Goal: Information Seeking & Learning: Learn about a topic

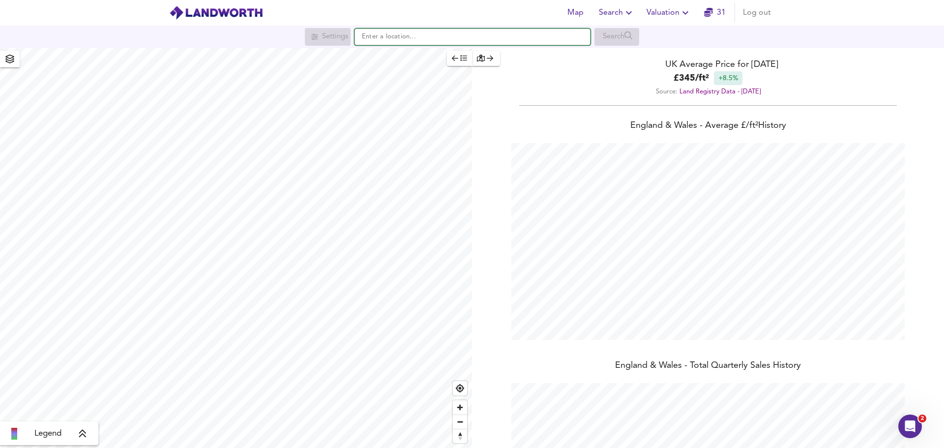
click at [388, 34] on input "text" at bounding box center [472, 37] width 236 height 17
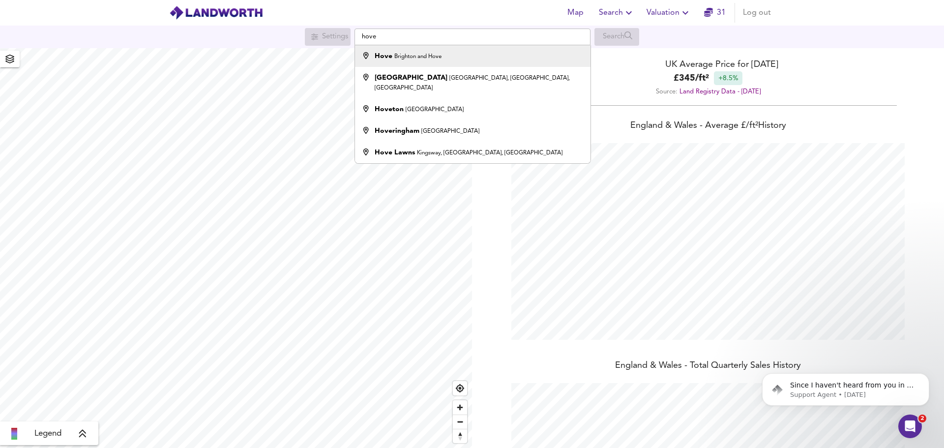
click at [409, 54] on small "Brighton and Hove" at bounding box center [417, 57] width 47 height 6
type input "Hove, [GEOGRAPHIC_DATA] and Hove"
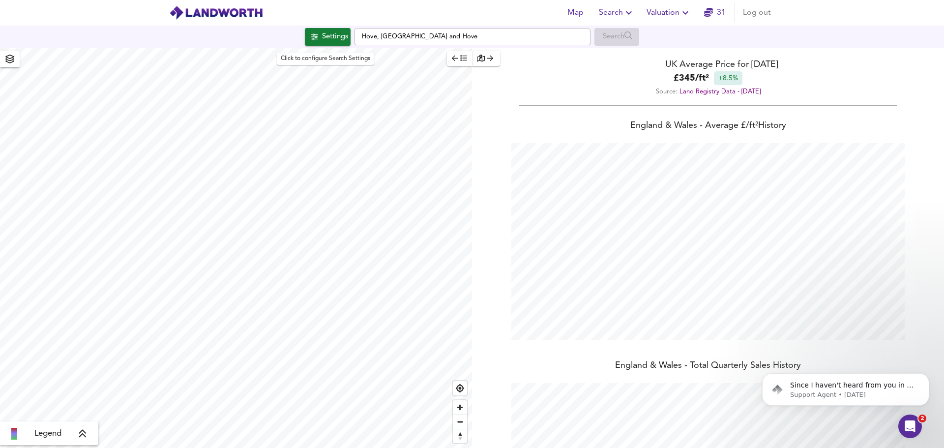
scroll to position [448, 944]
click at [327, 33] on div "Settings" at bounding box center [335, 36] width 26 height 13
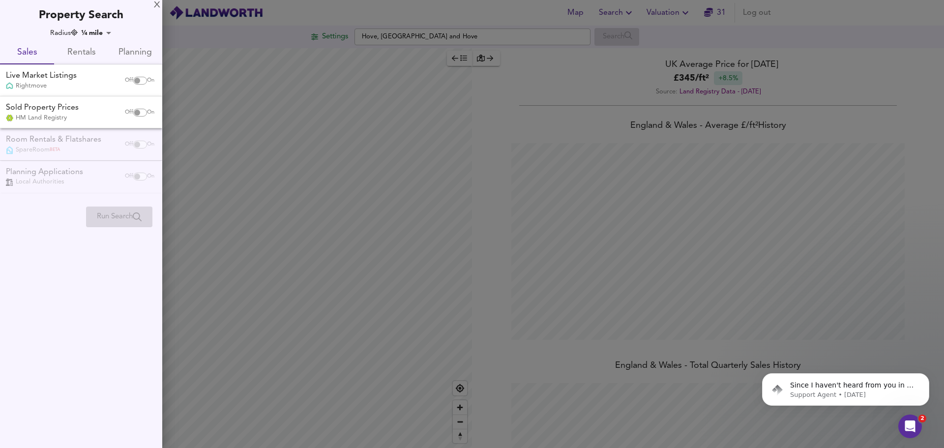
checkbox input "false"
checkbox input "true"
click at [49, 75] on div "Live Market Listings" at bounding box center [41, 75] width 71 height 11
checkbox input "true"
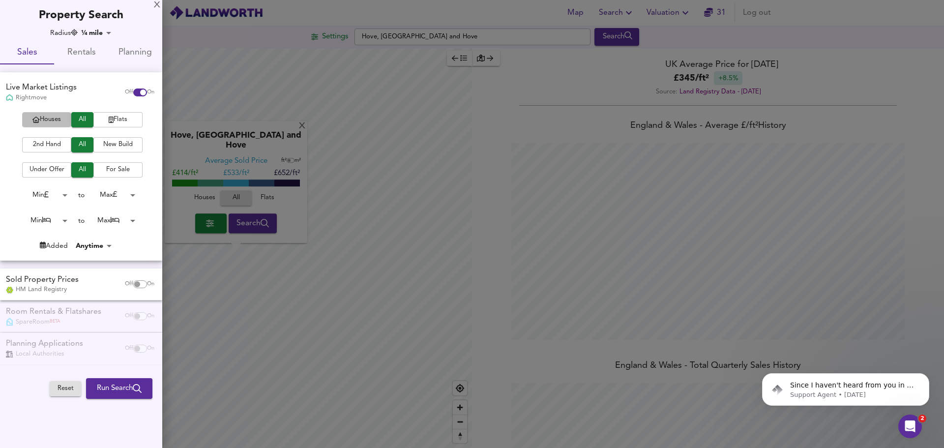
click at [49, 120] on span "Houses" at bounding box center [46, 119] width 39 height 11
click at [135, 122] on span "Flats" at bounding box center [117, 119] width 39 height 11
click at [88, 117] on span "All" at bounding box center [82, 119] width 12 height 11
click at [63, 147] on span "2nd Hand" at bounding box center [46, 144] width 39 height 11
click at [117, 173] on span "For Sale" at bounding box center [117, 169] width 39 height 11
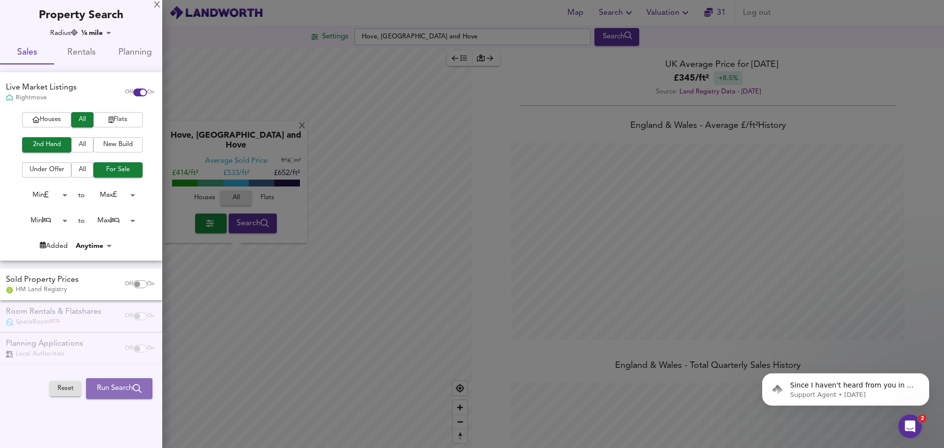
click at [98, 382] on span "Run Search" at bounding box center [119, 388] width 45 height 13
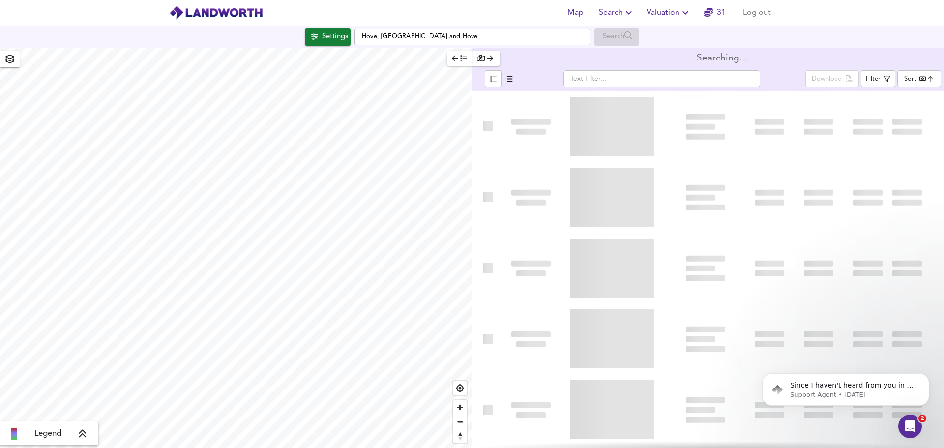
type input "bestdeal"
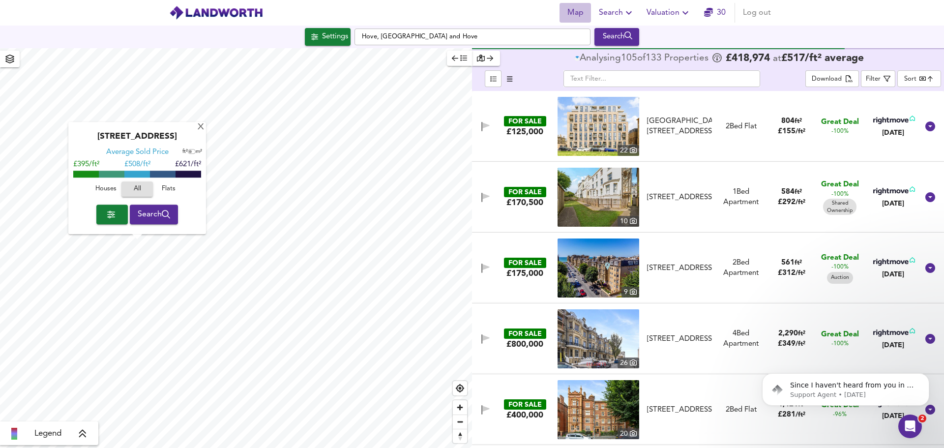
click at [574, 15] on span "Map" at bounding box center [575, 13] width 24 height 14
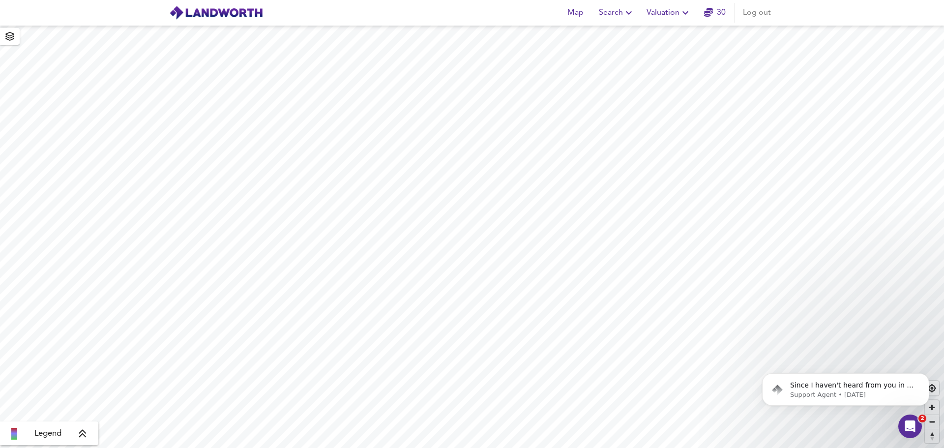
click at [625, 14] on icon "button" at bounding box center [629, 13] width 12 height 12
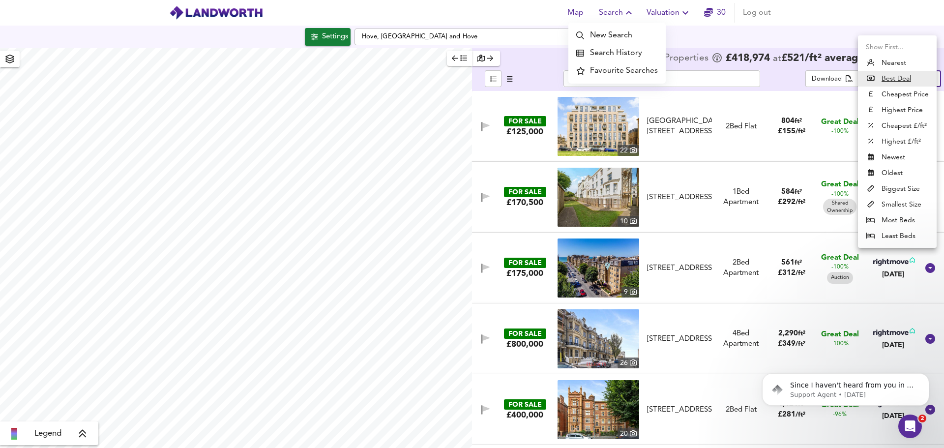
click at [906, 81] on body "Map Search New Search Search History Favourite Searches Valuation 30 Log out Se…" at bounding box center [472, 224] width 944 height 448
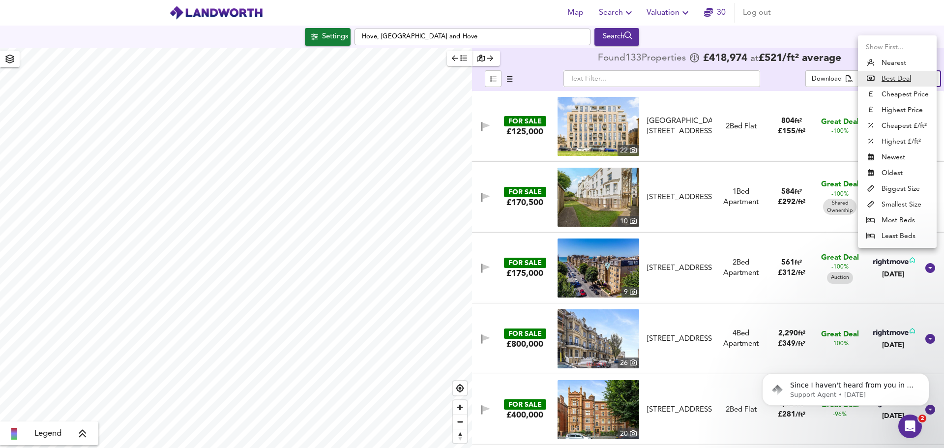
click at [906, 79] on u "Best Deal" at bounding box center [895, 79] width 29 height 10
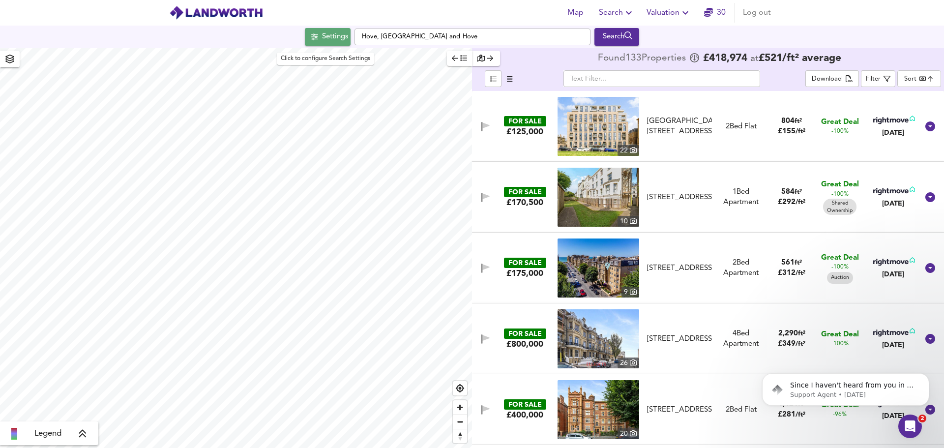
click at [330, 44] on button "Settings" at bounding box center [328, 37] width 46 height 18
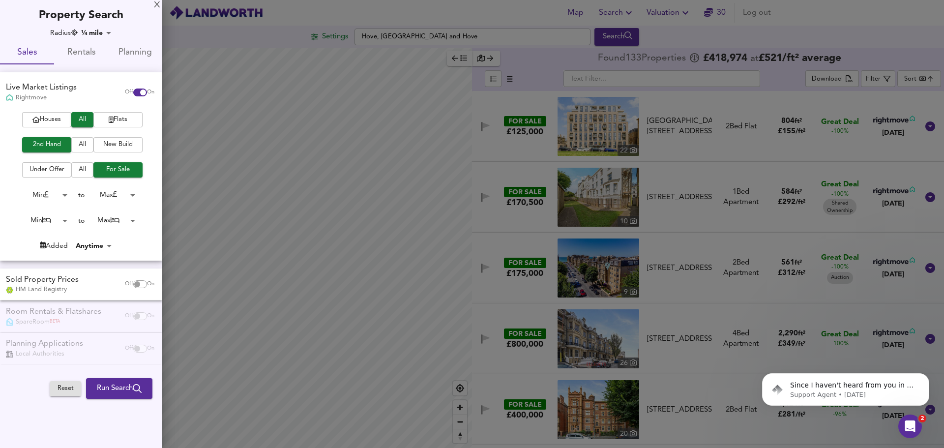
click at [112, 388] on span "Run Search" at bounding box center [119, 388] width 45 height 13
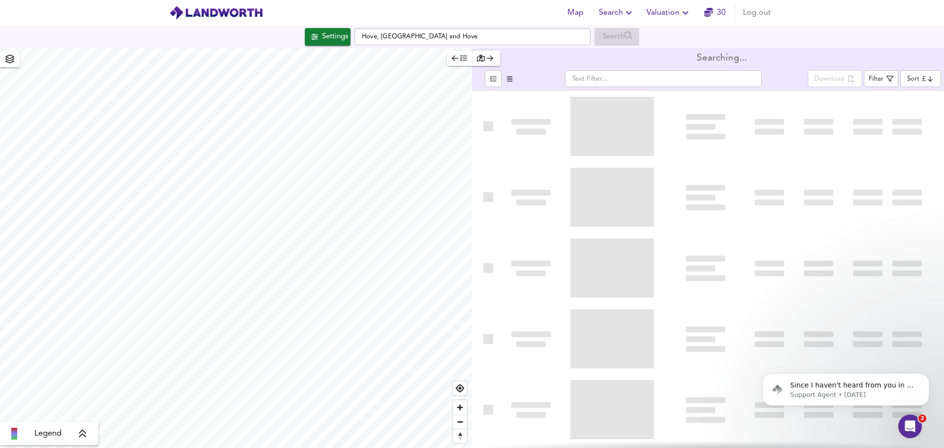
type input "bestdeal"
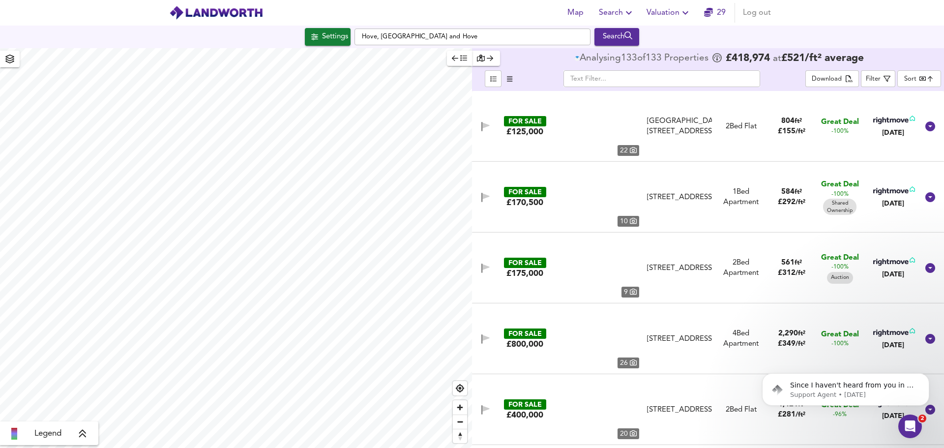
click at [53, 433] on span "Legend" at bounding box center [47, 434] width 27 height 12
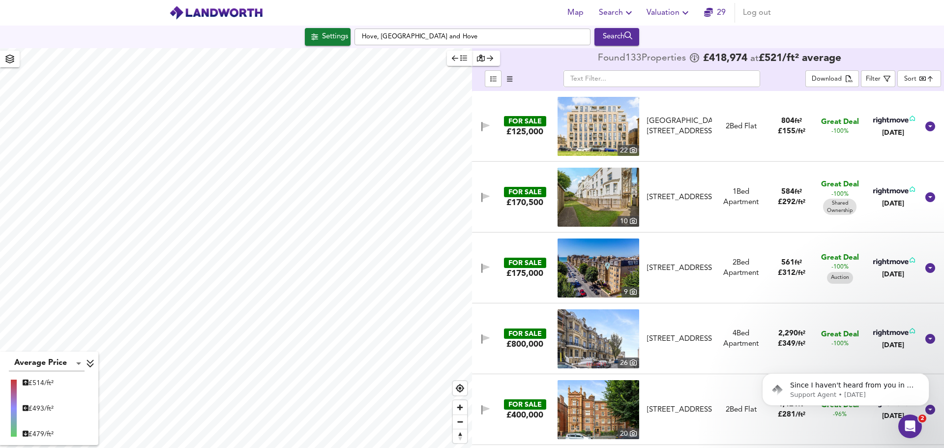
checkbox input "false"
click at [131, 287] on div "BN3 2BT" at bounding box center [129, 291] width 128 height 16
drag, startPoint x: 132, startPoint y: 286, endPoint x: 145, endPoint y: 287, distance: 12.8
click at [145, 287] on div "BN3 2BT" at bounding box center [129, 291] width 128 height 16
click at [112, 367] on button "button" at bounding box center [103, 365] width 31 height 20
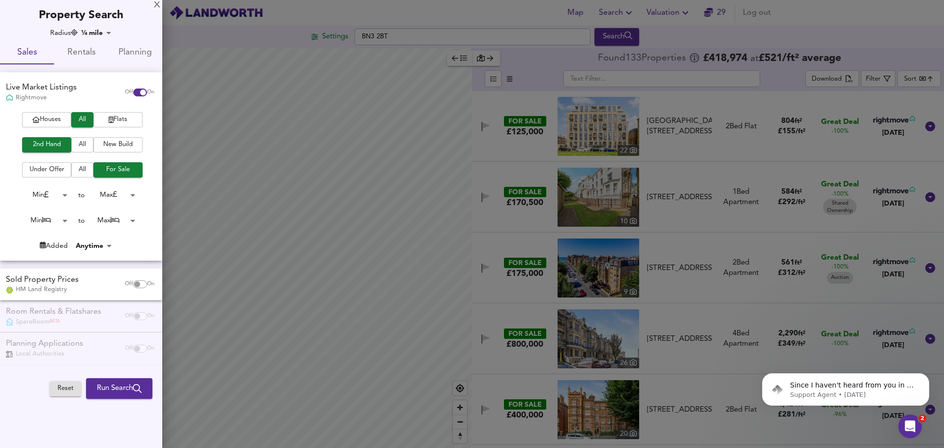
click at [369, 37] on div at bounding box center [472, 224] width 944 height 448
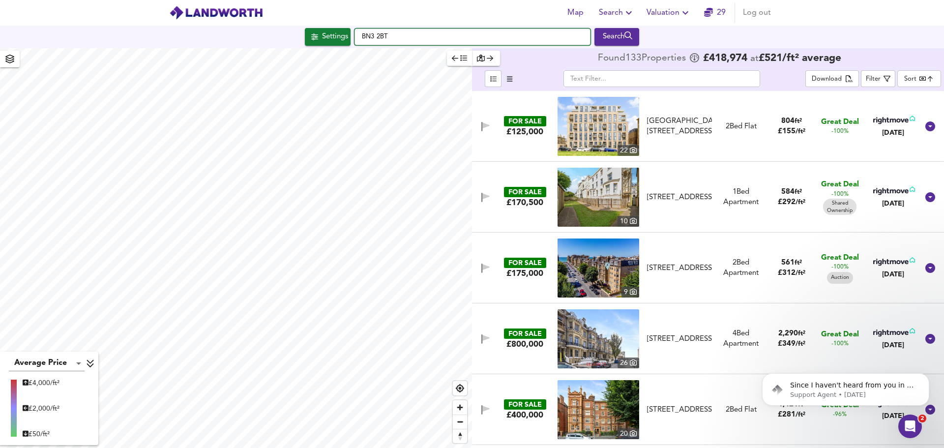
click at [376, 33] on input "BN3 2BT" at bounding box center [472, 37] width 236 height 17
click at [410, 61] on div "[STREET_ADDRESS]" at bounding box center [450, 56] width 150 height 10
type input "[STREET_ADDRESS]"
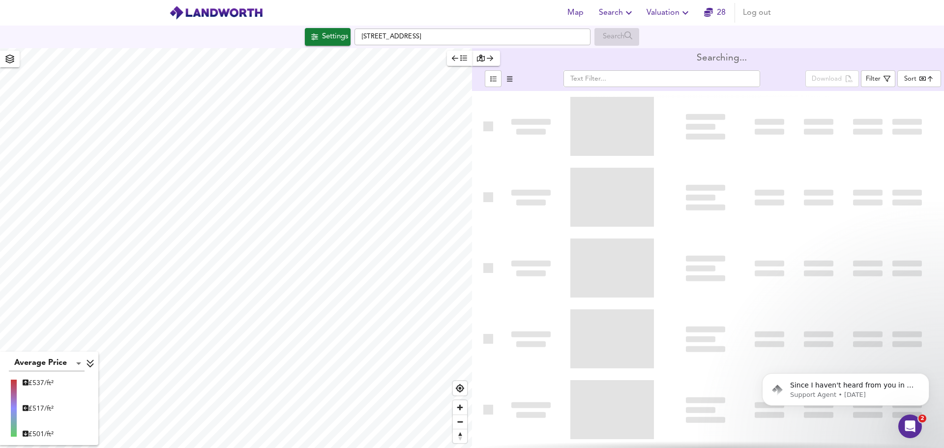
type input "bestdeal"
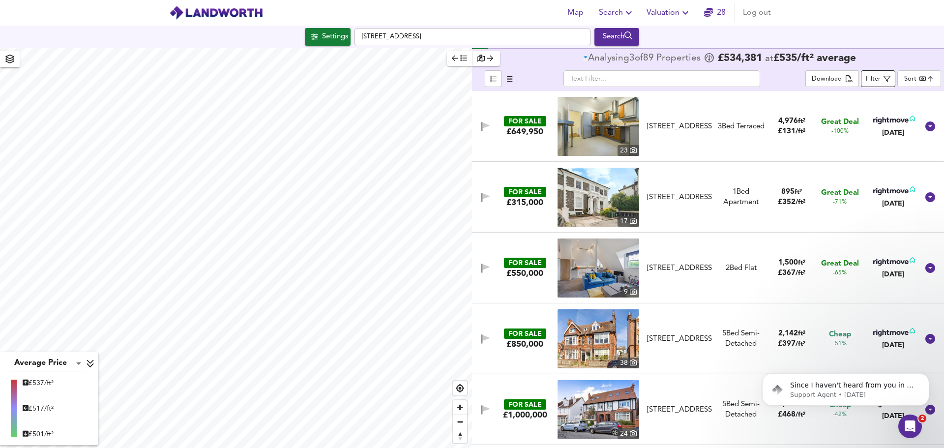
click at [879, 75] on div "Filter" at bounding box center [873, 79] width 15 height 11
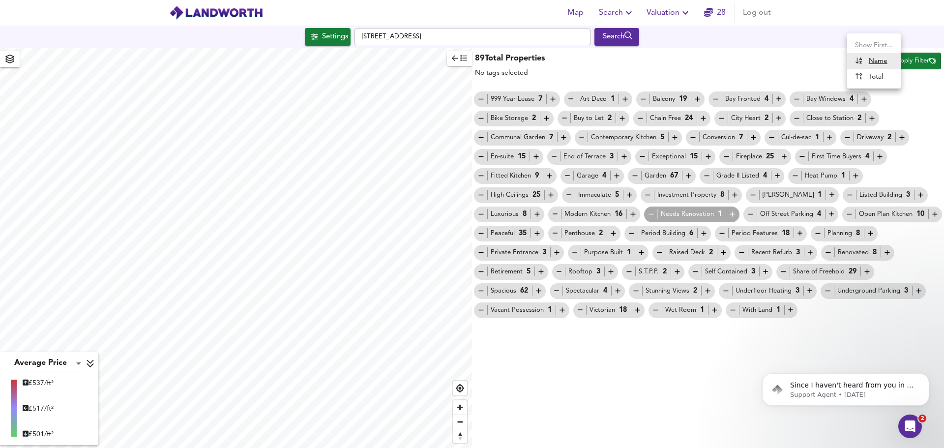
click at [867, 62] on body "Map Search Valuation 28 Log out Settings [GEOGRAPHIC_DATA] 1TD Search Average P…" at bounding box center [472, 224] width 944 height 448
click at [818, 58] on div at bounding box center [472, 224] width 944 height 448
click at [778, 62] on div "89 Total Properties No tags selected Sort name ​ Apply Filter" at bounding box center [708, 64] width 472 height 29
click at [488, 58] on h3 "89 Total Properties" at bounding box center [510, 58] width 70 height 11
click at [627, 34] on div "Search" at bounding box center [617, 36] width 40 height 13
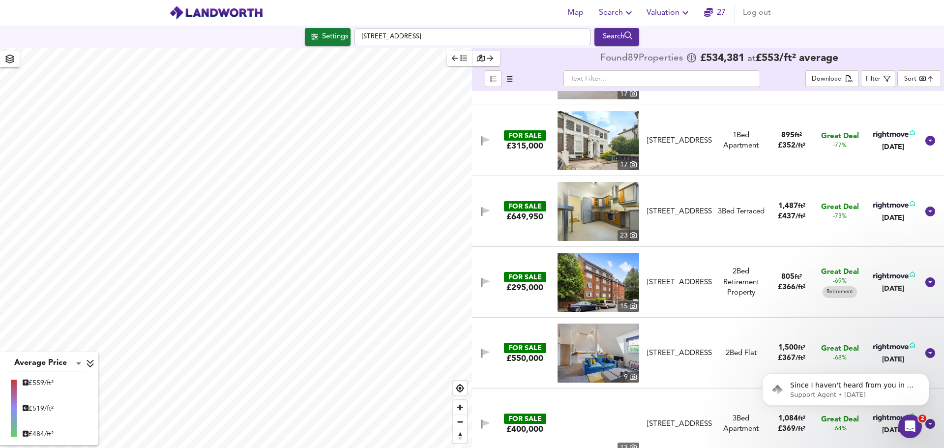
scroll to position [147, 0]
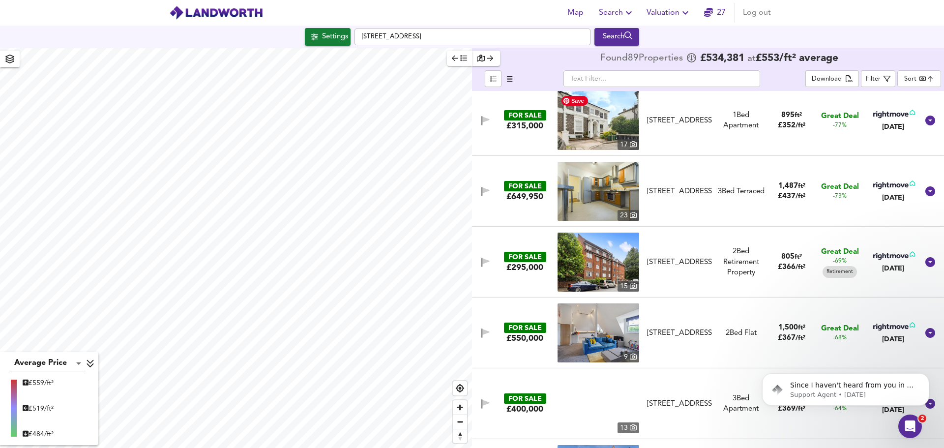
click at [622, 122] on img at bounding box center [598, 120] width 82 height 59
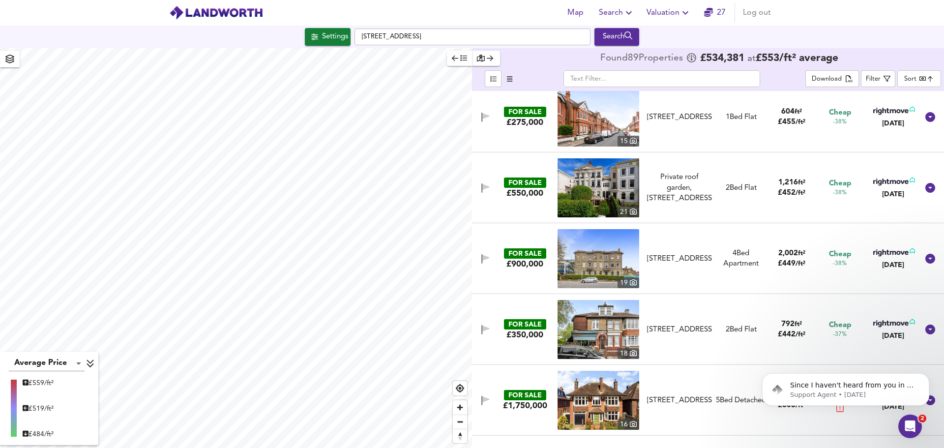
scroll to position [1229, 0]
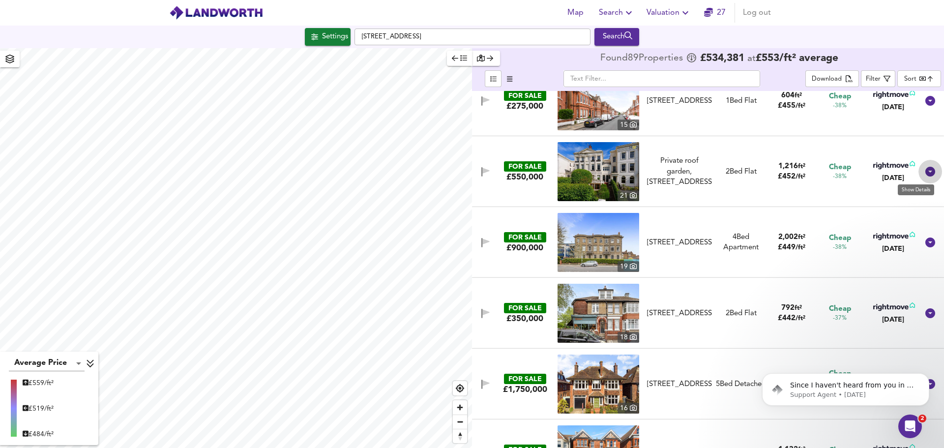
click at [926, 171] on icon at bounding box center [930, 172] width 10 height 10
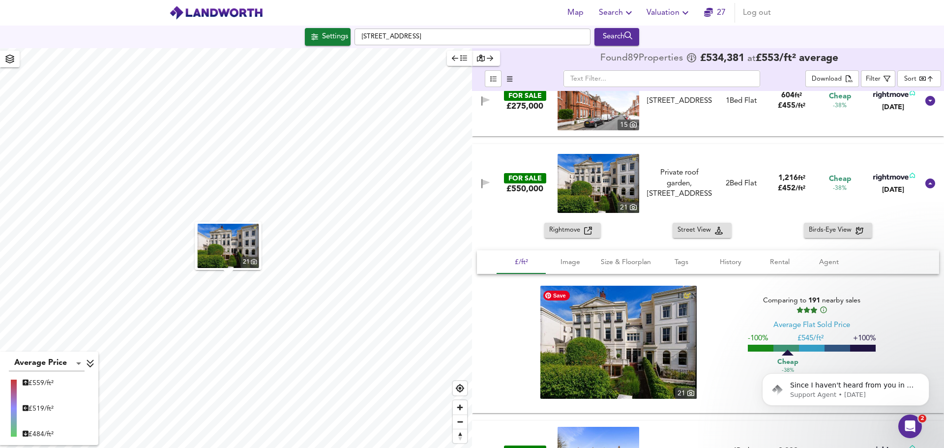
click at [614, 337] on img at bounding box center [618, 342] width 156 height 113
click at [928, 182] on icon at bounding box center [930, 183] width 10 height 10
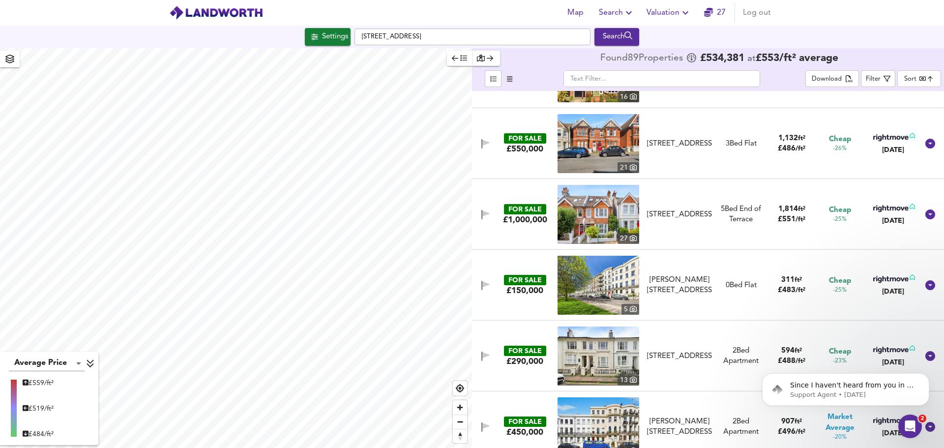
scroll to position [1573, 0]
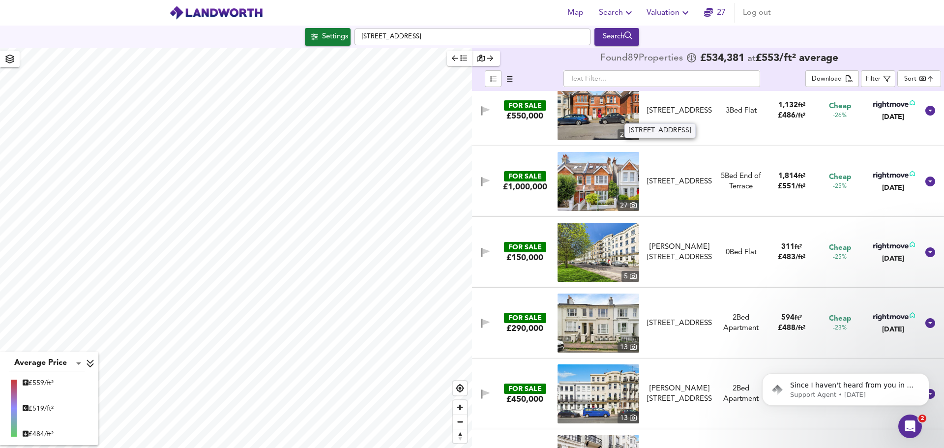
click at [667, 107] on div "[STREET_ADDRESS]" at bounding box center [679, 111] width 65 height 10
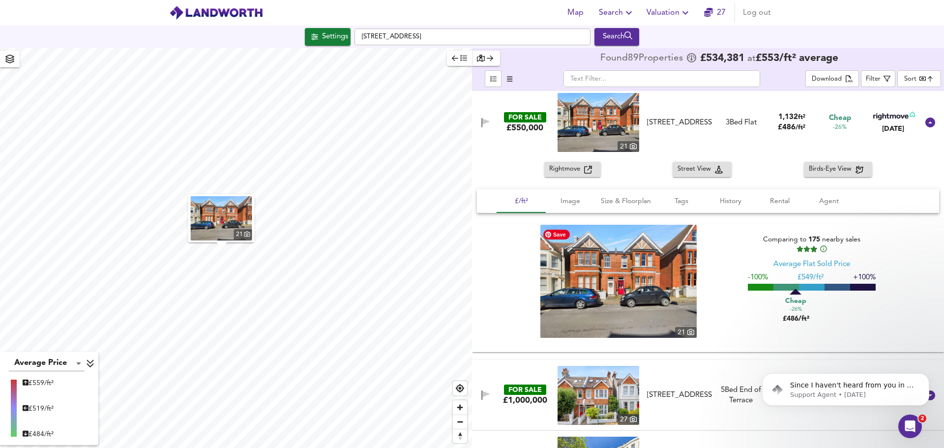
click at [646, 258] on img at bounding box center [618, 281] width 156 height 113
click at [652, 266] on img at bounding box center [618, 281] width 156 height 113
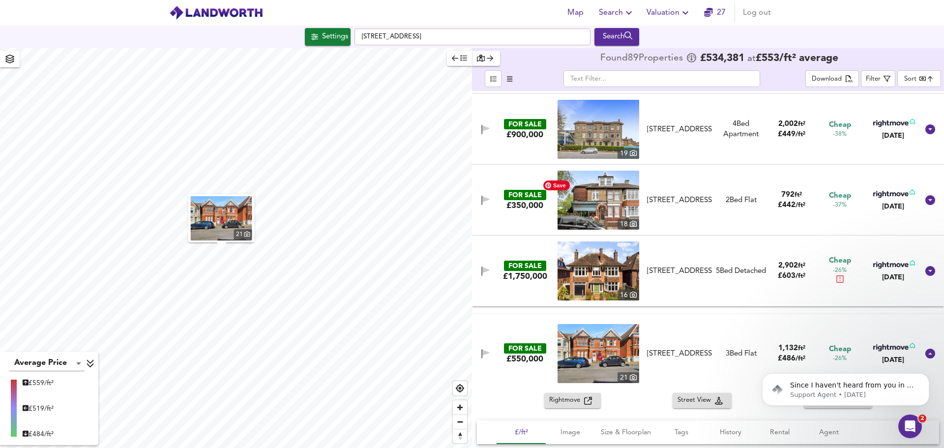
scroll to position [1229, 0]
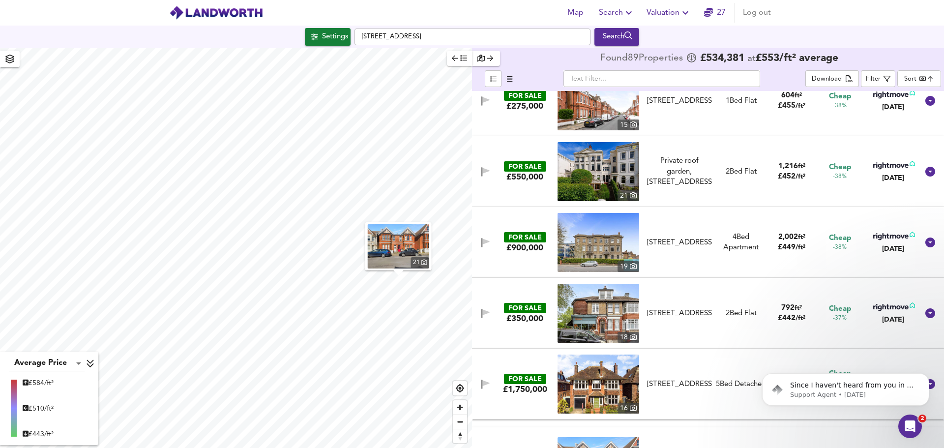
type input "2680"
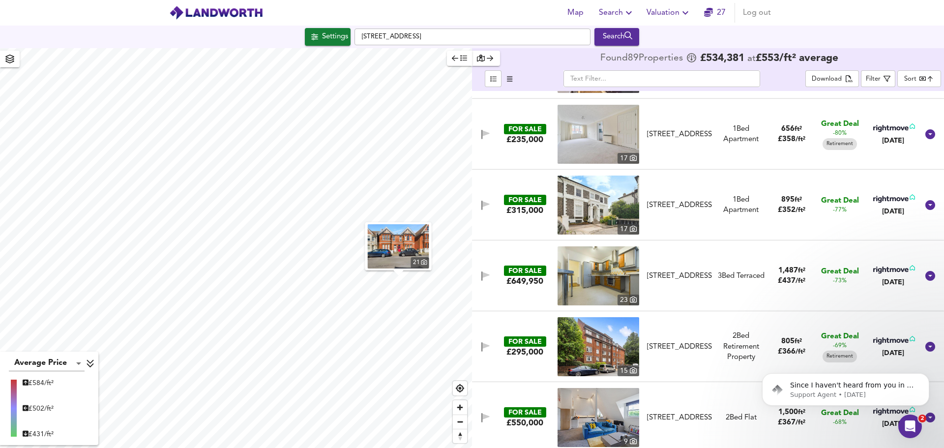
scroll to position [0, 0]
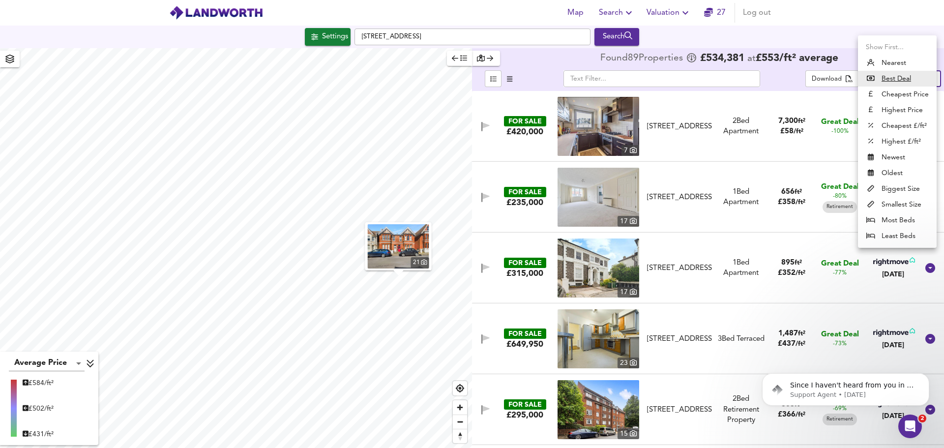
click at [905, 81] on body "Map Search Valuation 27 Log out Settings [GEOGRAPHIC_DATA] 1TD Search 21 Averag…" at bounding box center [472, 224] width 944 height 448
click at [911, 128] on li "Cheapest £/ft²" at bounding box center [897, 126] width 79 height 16
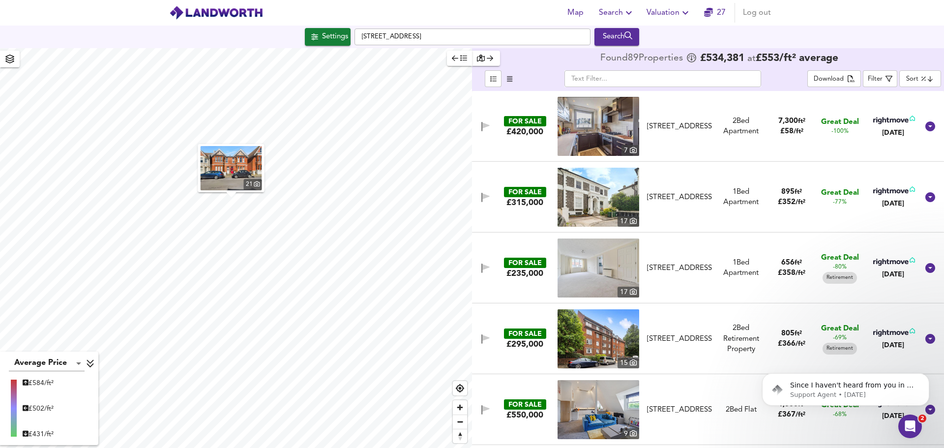
click at [185, 0] on html "Map Search Valuation 27 Log out Settings [GEOGRAPHIC_DATA] 1TD Search 21 Averag…" at bounding box center [472, 224] width 944 height 448
click at [338, 36] on div "Settings" at bounding box center [335, 36] width 26 height 13
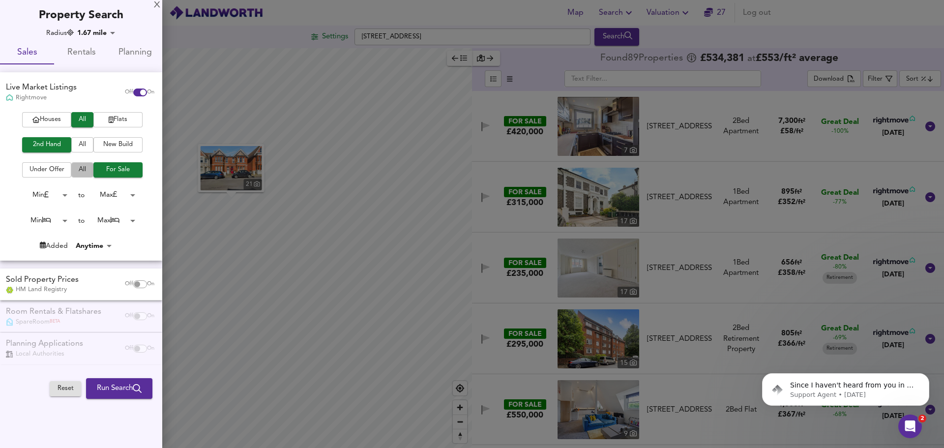
click at [80, 168] on span "All" at bounding box center [82, 169] width 12 height 11
click at [122, 383] on span "Run Search" at bounding box center [119, 388] width 45 height 13
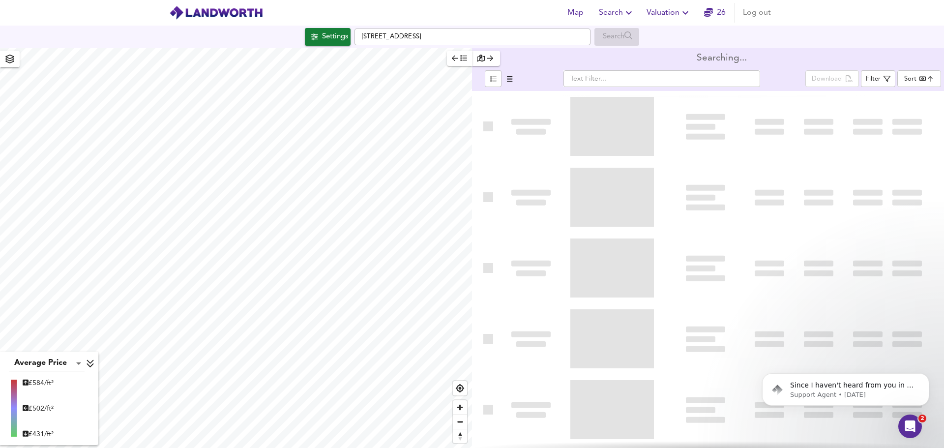
type input "bestdeal"
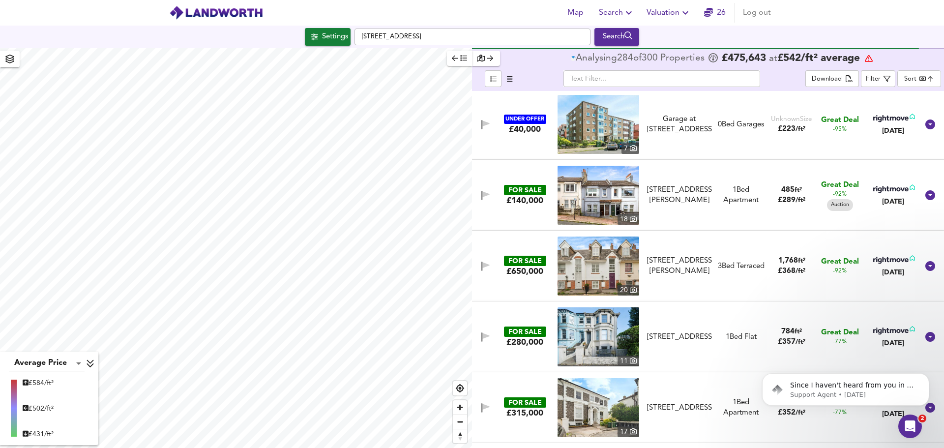
scroll to position [694, 0]
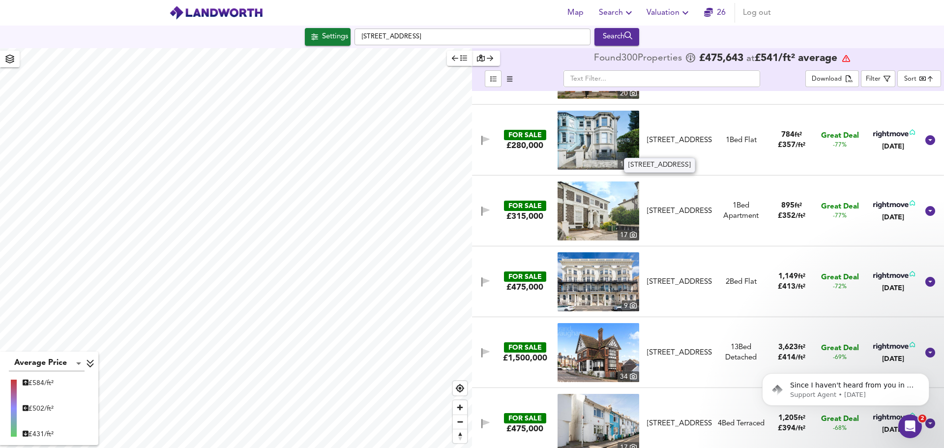
click at [677, 135] on div "[STREET_ADDRESS]" at bounding box center [679, 140] width 65 height 10
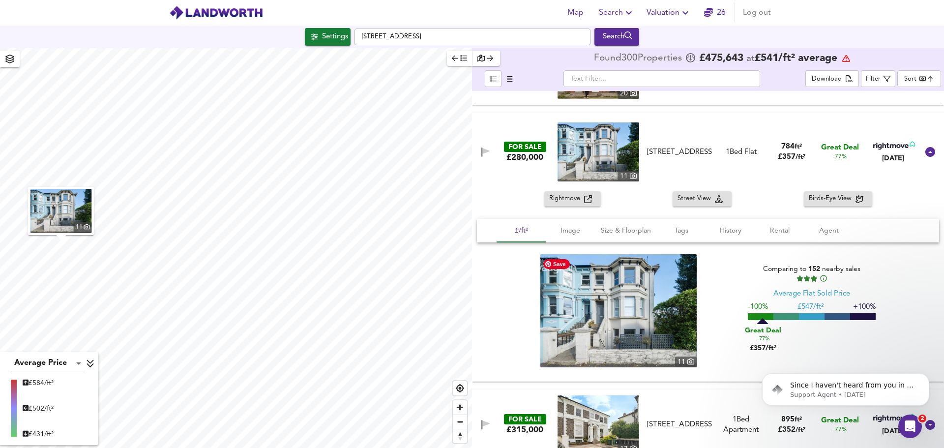
click at [642, 299] on img at bounding box center [618, 310] width 156 height 113
click at [926, 151] on icon at bounding box center [930, 152] width 10 height 10
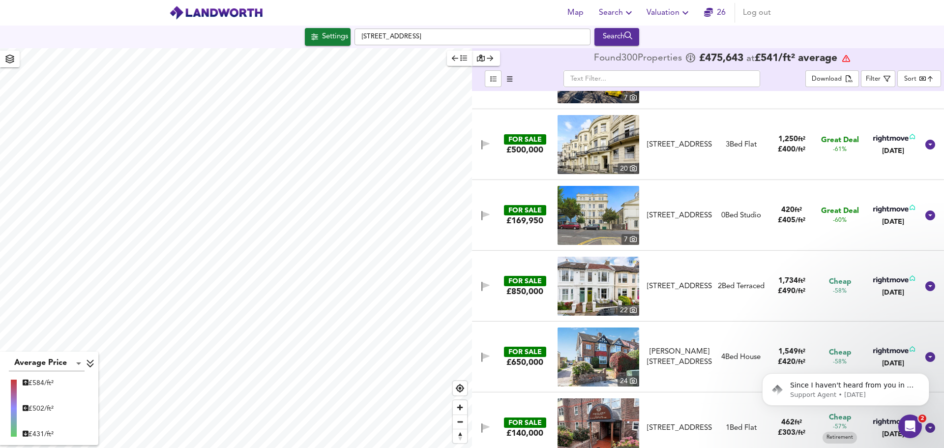
scroll to position [1333, 0]
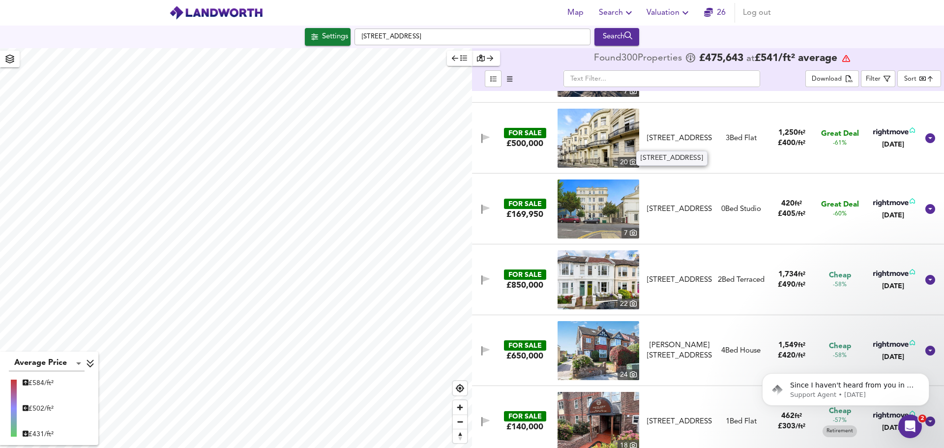
click at [669, 133] on div "[STREET_ADDRESS]" at bounding box center [679, 138] width 65 height 10
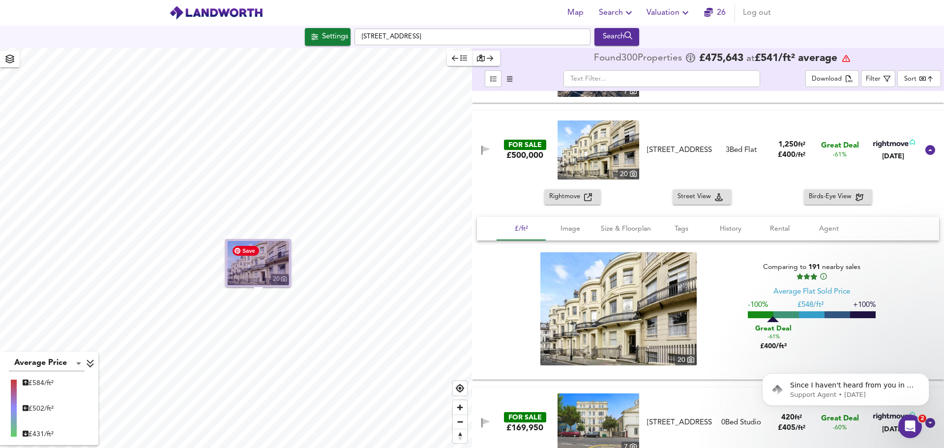
click at [259, 263] on img "button" at bounding box center [258, 263] width 61 height 44
click at [926, 148] on icon at bounding box center [930, 150] width 10 height 10
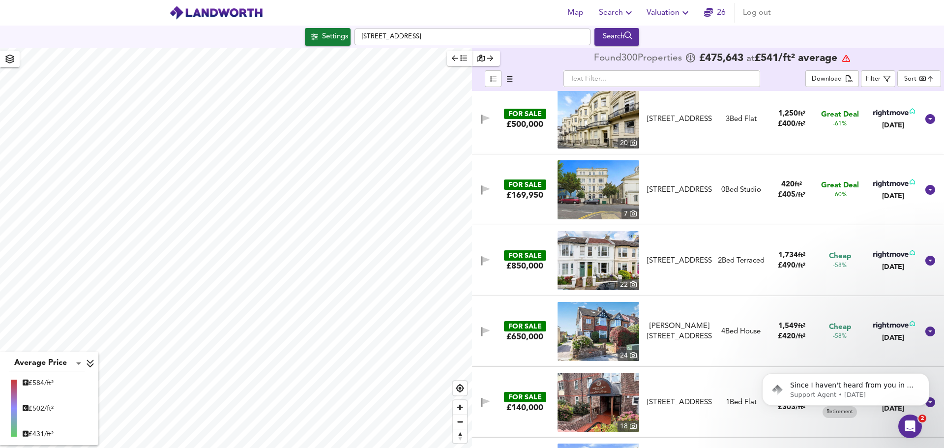
scroll to position [1284, 0]
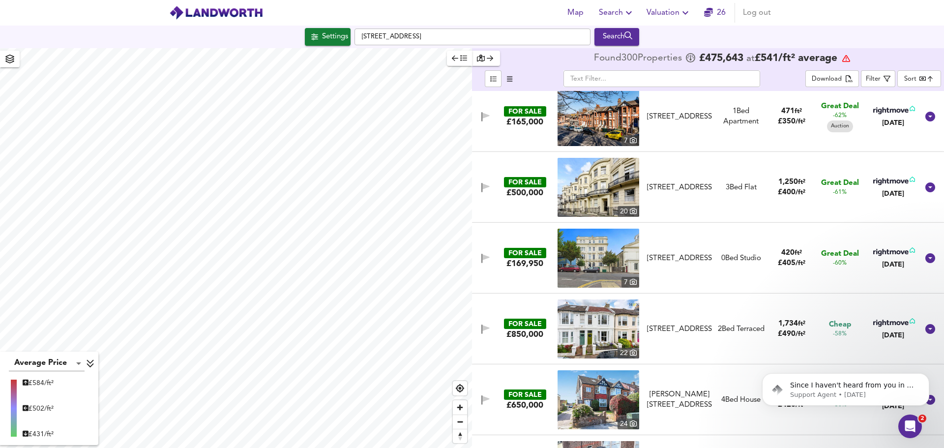
click at [536, 188] on div "£500,000" at bounding box center [524, 192] width 37 height 11
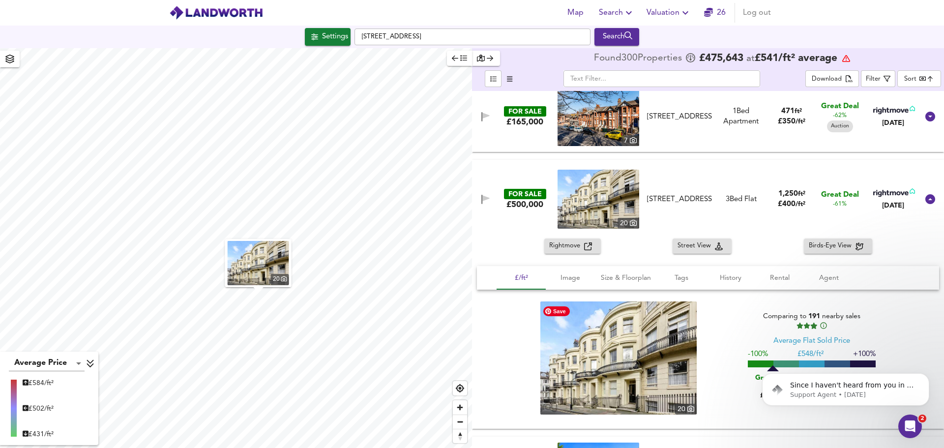
click at [634, 357] on img at bounding box center [618, 357] width 156 height 113
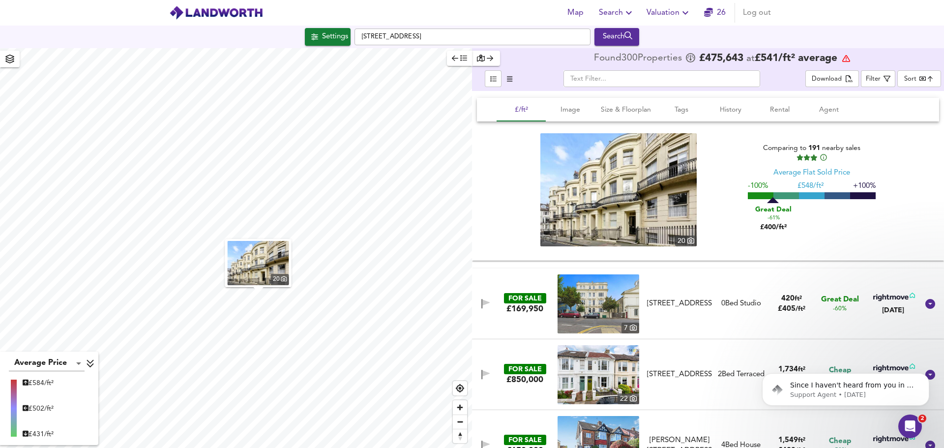
scroll to position [1333, 0]
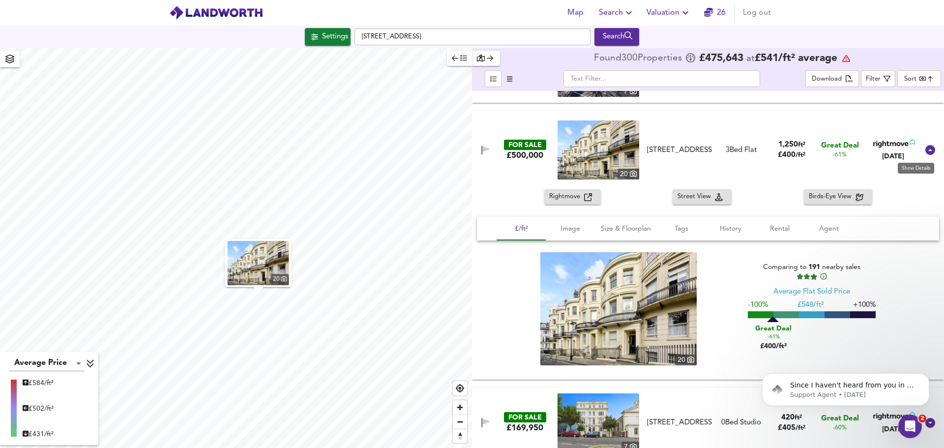
click at [925, 151] on icon at bounding box center [930, 150] width 10 height 10
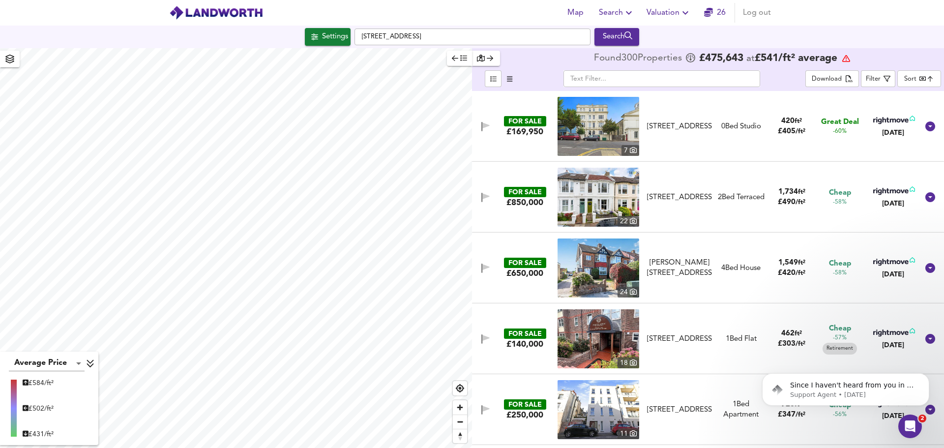
scroll to position [1431, 0]
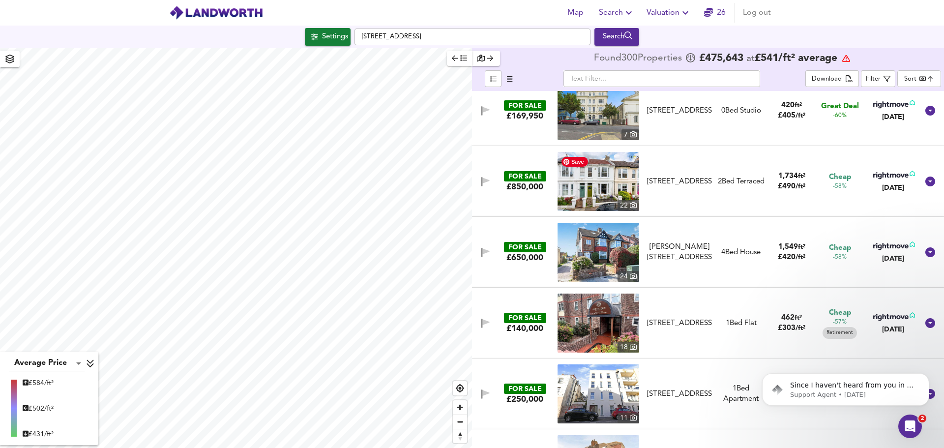
click at [591, 176] on img at bounding box center [598, 181] width 82 height 59
